Goal: Find specific page/section: Find specific page/section

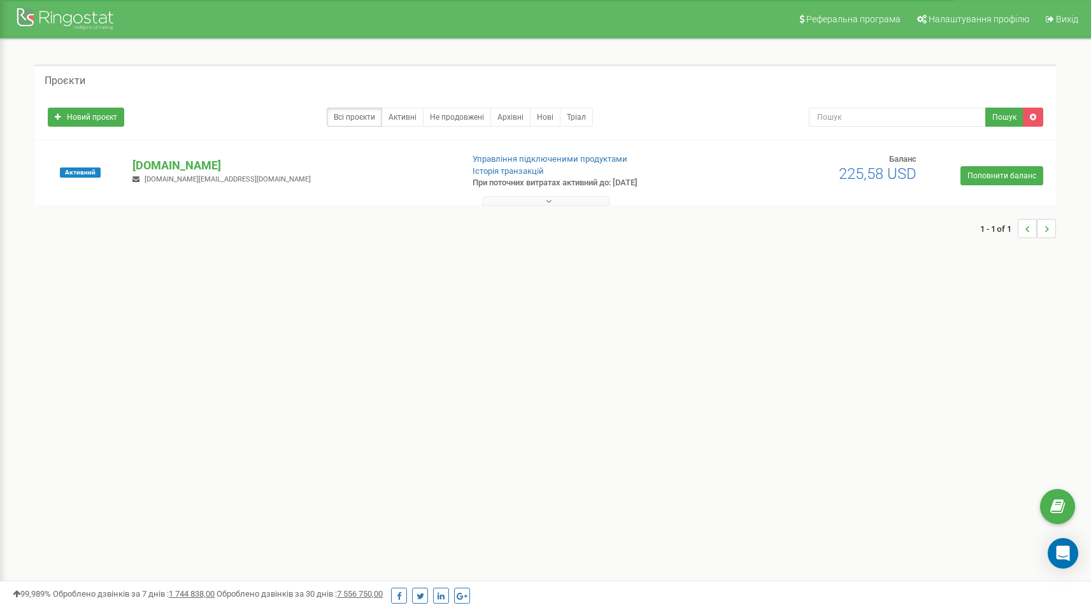
click at [799, 302] on div "Реферальна програма Налаштування профілю Вихід Проєкти Новий проєкт Всі проєкти…" at bounding box center [545, 382] width 1091 height 765
click at [558, 198] on button at bounding box center [545, 201] width 127 height 10
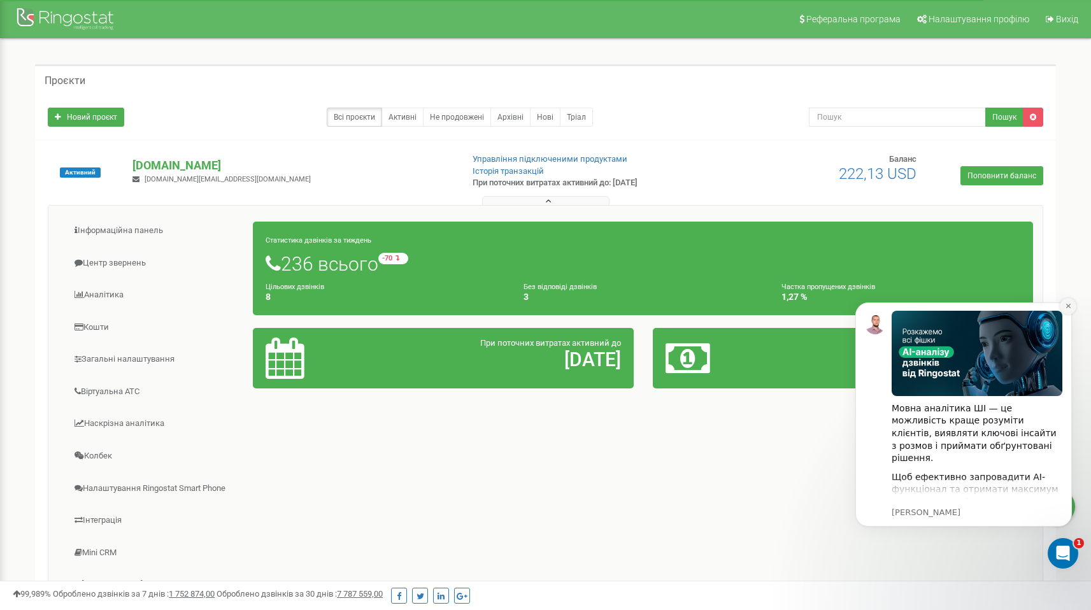
click at [1070, 305] on icon "Dismiss notification" at bounding box center [1068, 306] width 7 height 7
